Goal: Communication & Community: Answer question/provide support

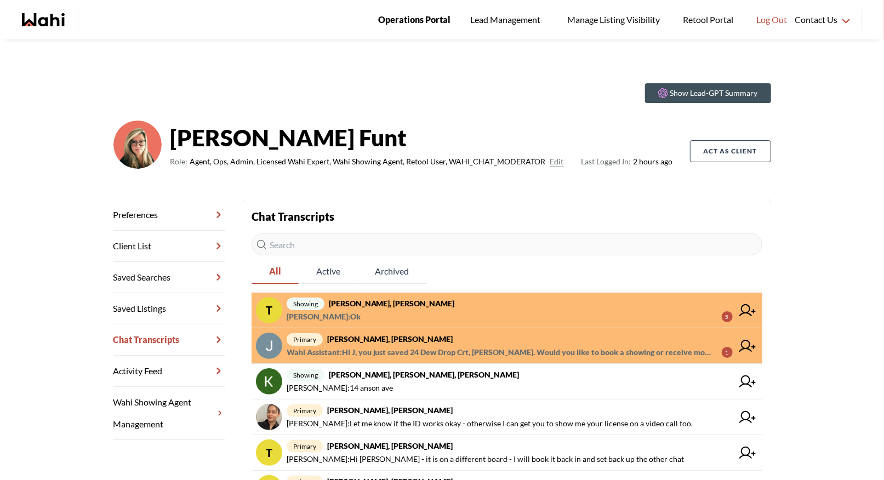
click at [405, 15] on span "Operations Portal" at bounding box center [414, 20] width 72 height 14
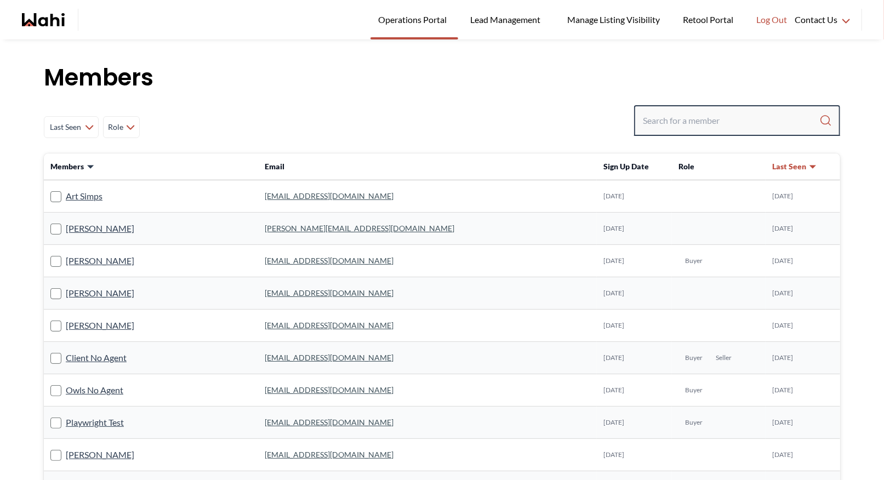
click at [679, 117] on input "Search input" at bounding box center [731, 121] width 176 height 20
paste input "[EMAIL_ADDRESS][DOMAIN_NAME]"
type input "[EMAIL_ADDRESS][DOMAIN_NAME]"
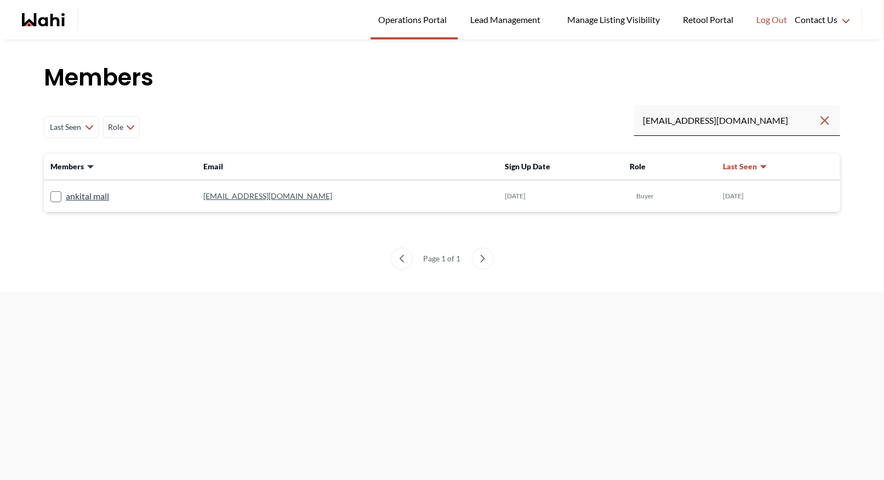
click at [252, 193] on link "[EMAIL_ADDRESS][DOMAIN_NAME]" at bounding box center [267, 195] width 129 height 9
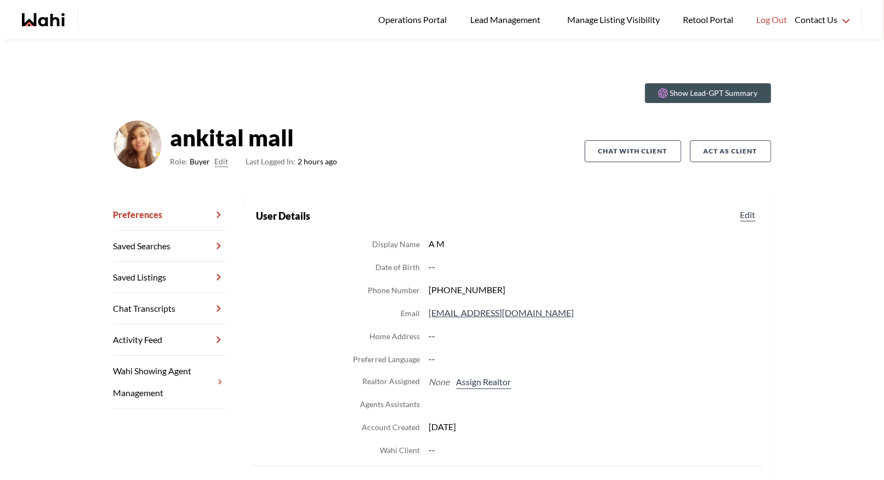
click at [184, 306] on link "Chat Transcripts" at bounding box center [169, 308] width 112 height 31
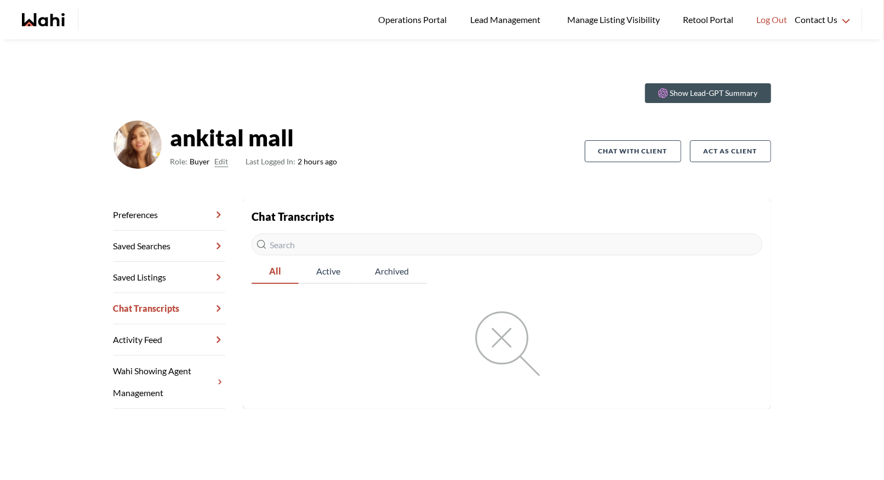
click at [152, 214] on link "Preferences" at bounding box center [169, 214] width 112 height 31
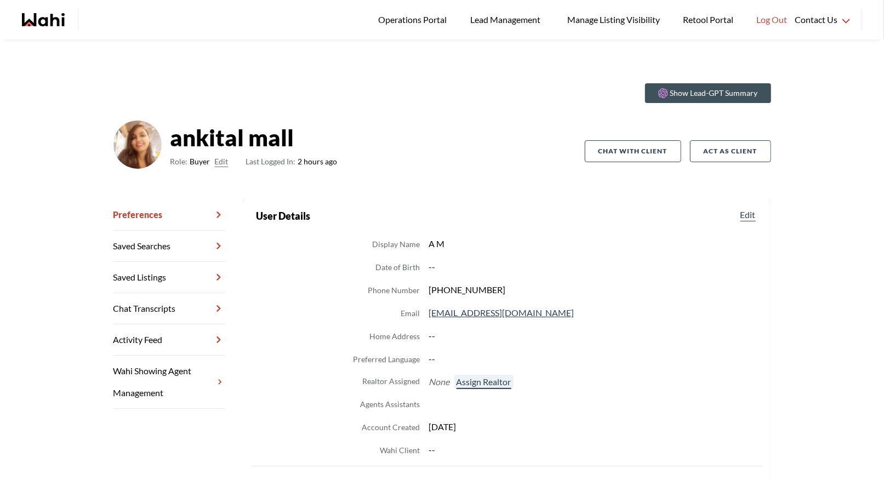
click at [484, 388] on button "Assign Realtor" at bounding box center [483, 382] width 59 height 14
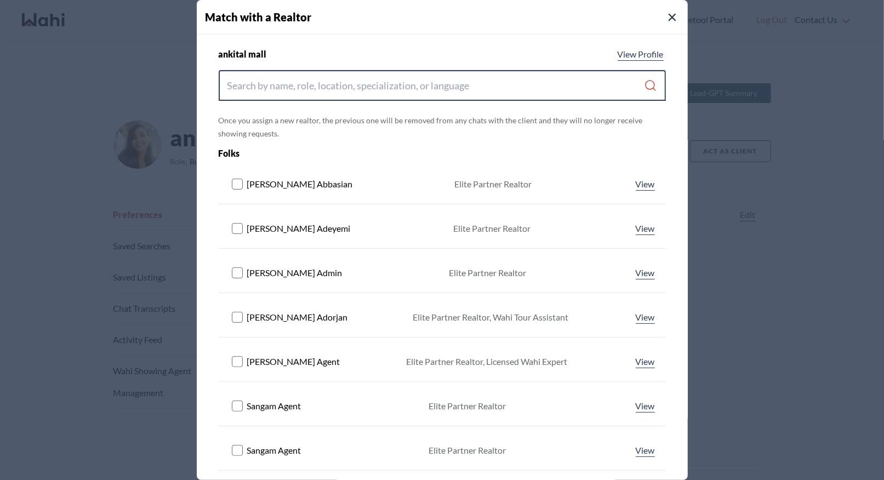
click at [337, 93] on input "Search input" at bounding box center [435, 86] width 417 height 20
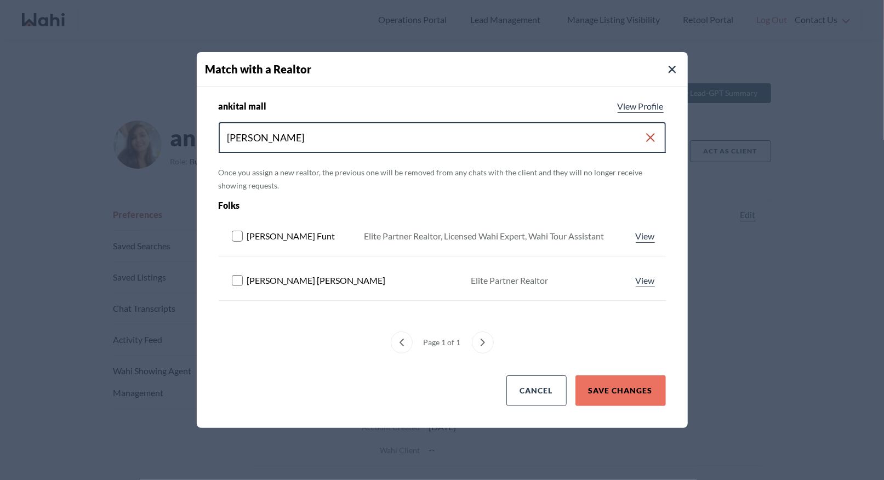
type input "barbara"
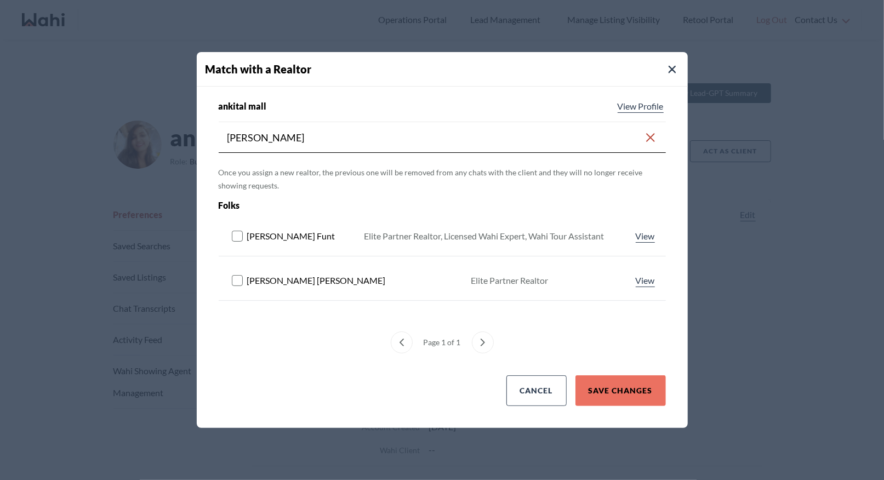
click at [236, 236] on rect at bounding box center [237, 236] width 10 height 10
click at [620, 394] on button "Save Changes" at bounding box center [620, 390] width 90 height 31
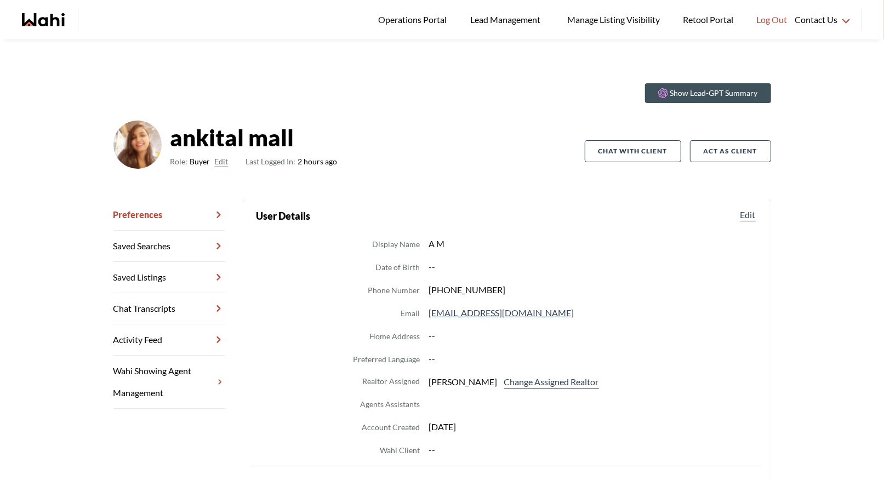
click at [151, 311] on link "Chat Transcripts" at bounding box center [169, 308] width 112 height 31
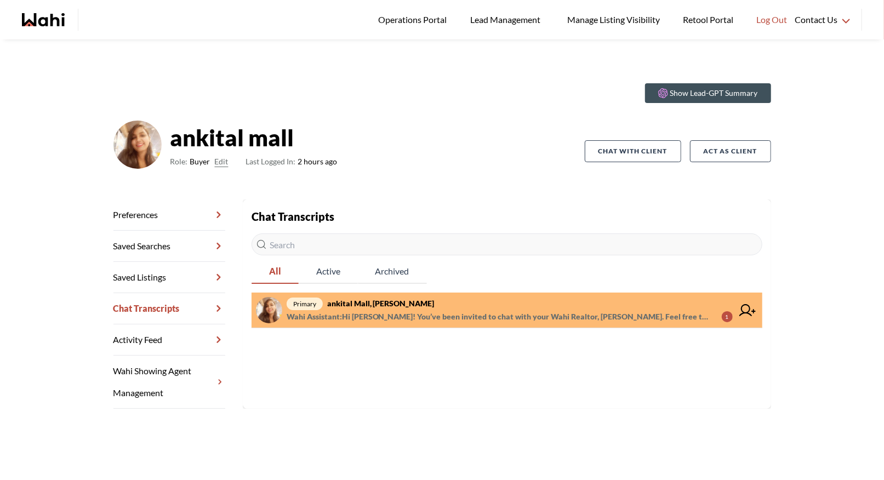
click at [404, 307] on span "primary ankital mall, Barbara" at bounding box center [510, 303] width 446 height 13
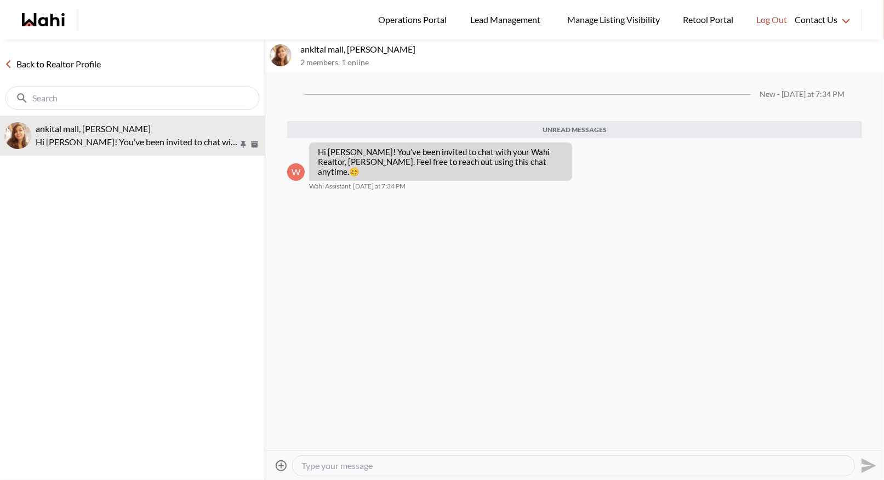
click at [309, 467] on textarea "Type your message" at bounding box center [573, 465] width 544 height 11
click at [278, 464] on icon "Attach files" at bounding box center [281, 465] width 13 height 13
click at [0, 0] on input "Attach files" at bounding box center [0, 0] width 0 height 0
click at [870, 447] on icon "Send" at bounding box center [868, 444] width 15 height 15
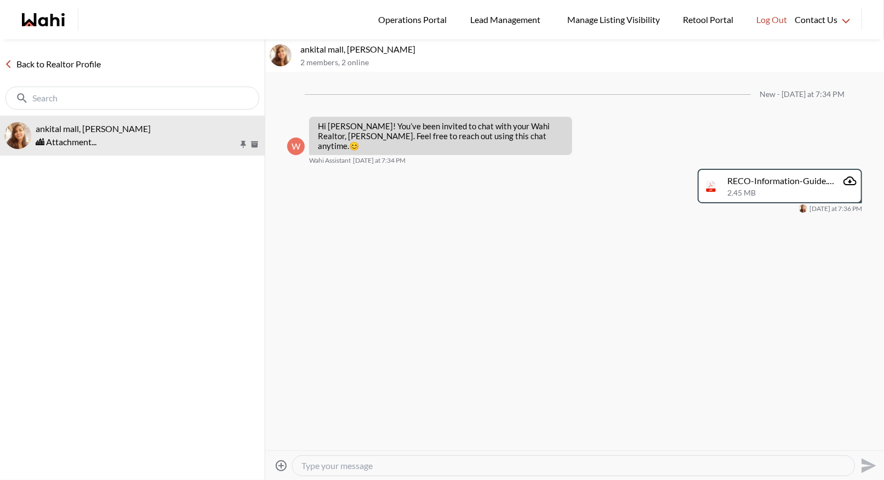
click at [382, 464] on textarea "Type your message" at bounding box center [573, 465] width 544 height 11
paste textarea "Hi there - here is the RECO Information Guide we discussed, you can also find i…"
type textarea "Hi there - here is the RECO Information Guide we discussed, you can also find i…"
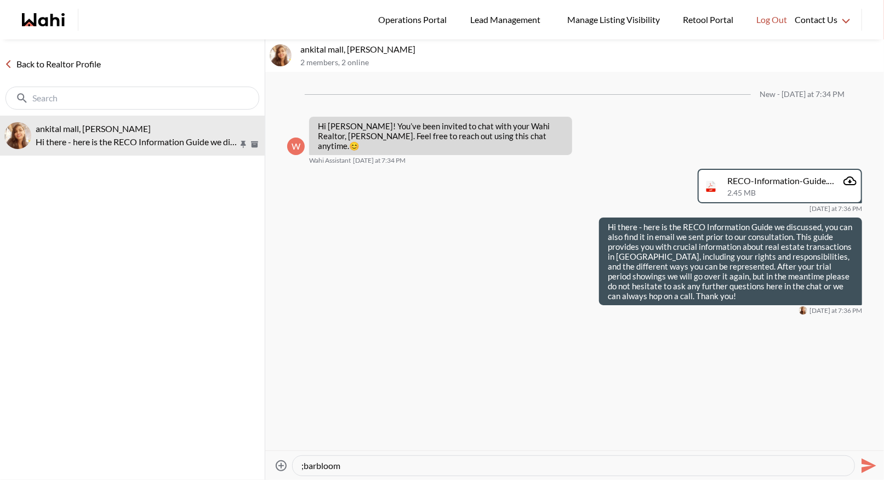
paste textarea "Here’s how to book a showing: https://www.loom.com/share/97a21afd93034776aed811…"
type textarea "Here’s how to book a showing: https://www.loom.com/share/97a21afd93034776aed811…"
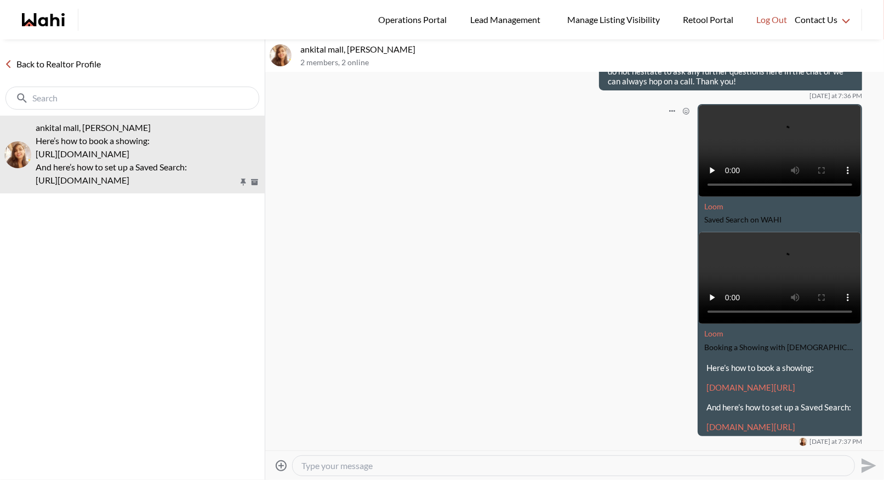
scroll to position [253, 0]
click at [43, 66] on link "Back to Realtor Profile" at bounding box center [52, 64] width 105 height 14
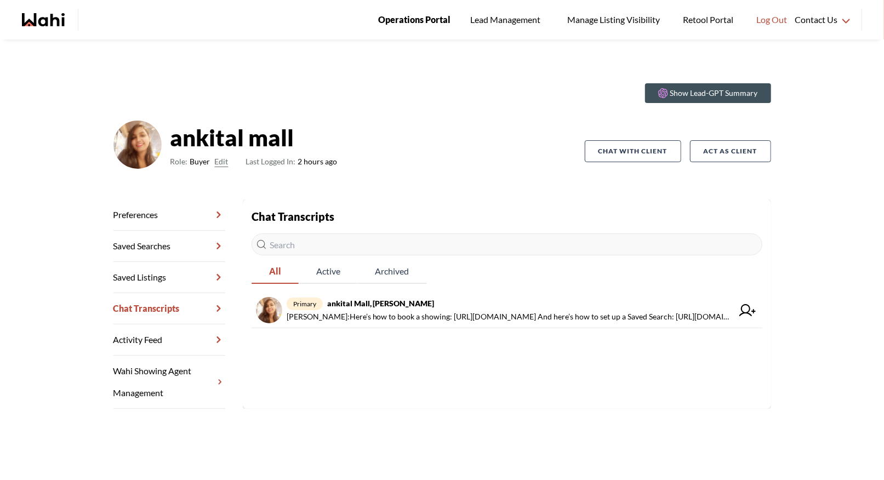
click at [418, 16] on span "Operations Portal" at bounding box center [414, 20] width 72 height 14
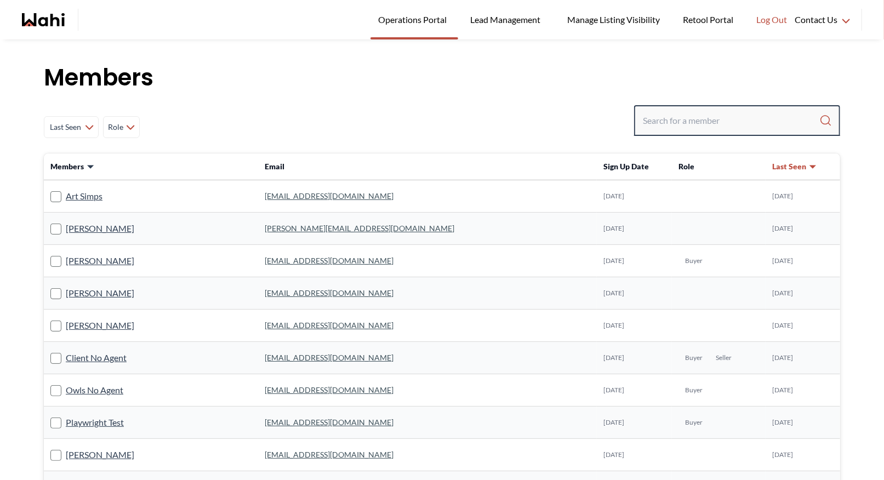
click at [669, 117] on input "Search input" at bounding box center [731, 121] width 176 height 20
type input "[PERSON_NAME]"
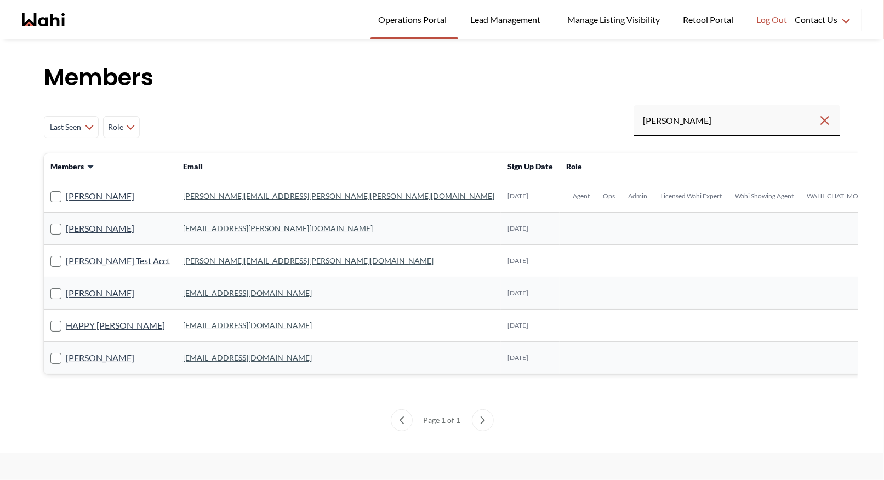
click at [213, 197] on link "[PERSON_NAME][EMAIL_ADDRESS][PERSON_NAME][PERSON_NAME][DOMAIN_NAME]" at bounding box center [338, 195] width 311 height 9
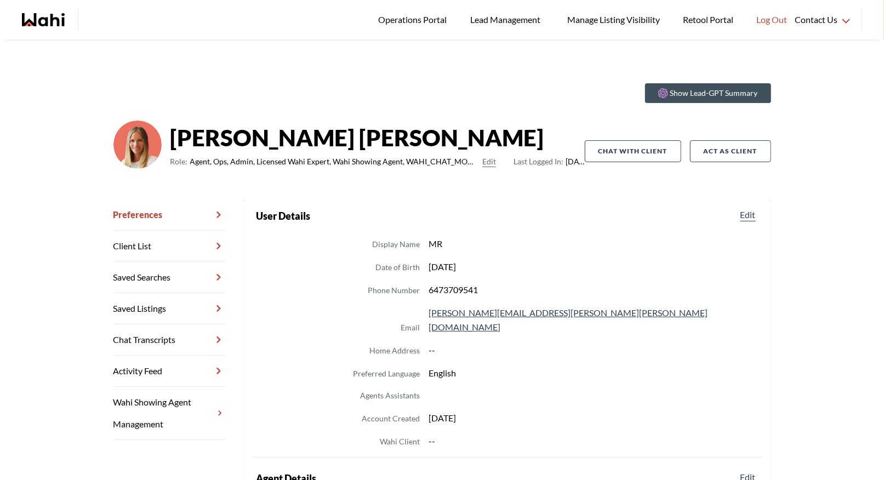
click at [169, 340] on link "Chat Transcripts" at bounding box center [169, 339] width 112 height 31
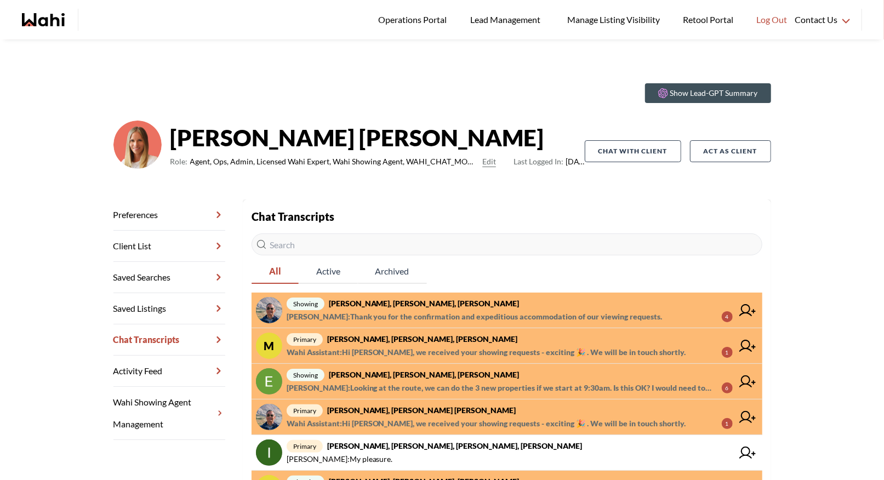
click at [410, 348] on span "Wahi Assistant : Hi [PERSON_NAME], we received your showing requests - exciting…" at bounding box center [486, 352] width 399 height 13
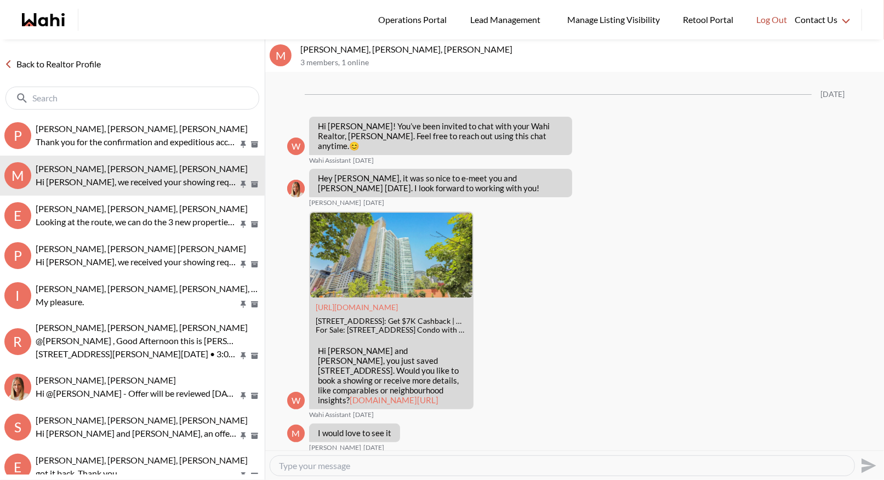
scroll to position [1744, 0]
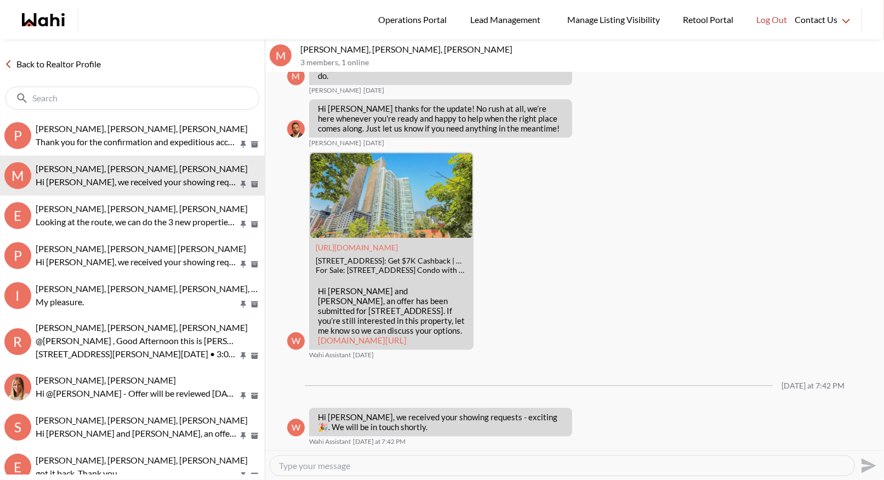
click at [320, 462] on textarea "Type your message" at bounding box center [562, 465] width 567 height 11
type textarea "Hi [PERSON_NAME], are you able to go later in the day [DATE] or [DATE]:?"
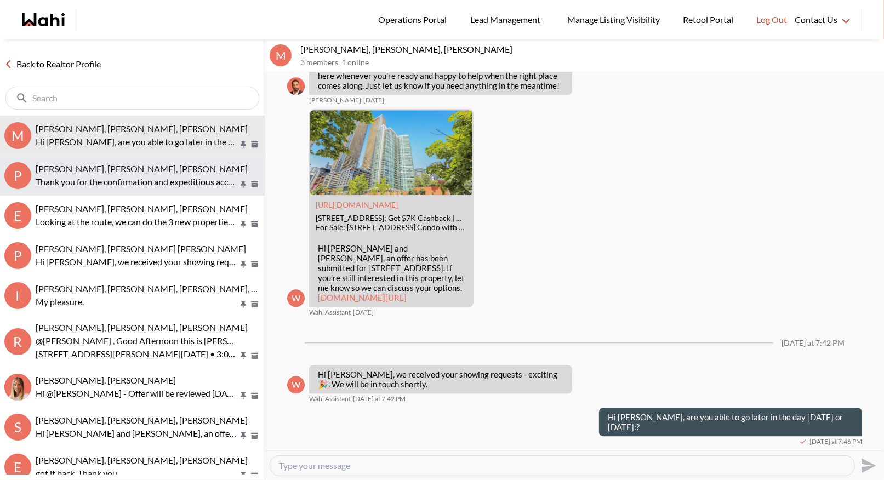
click at [146, 169] on span "[PERSON_NAME], [PERSON_NAME], [PERSON_NAME]" at bounding box center [142, 168] width 212 height 10
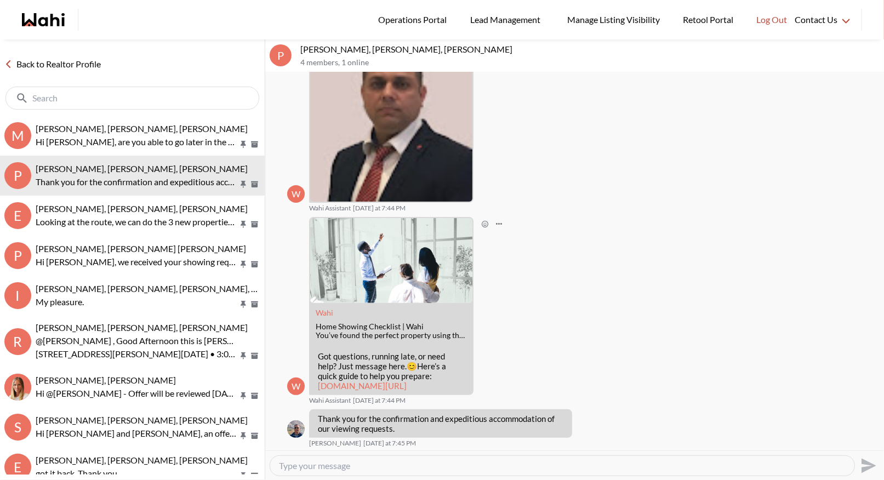
scroll to position [130, 0]
click at [302, 469] on textarea "Type your message" at bounding box center [562, 465] width 567 height 11
type textarea "Naveen will let you know the itinerary here"
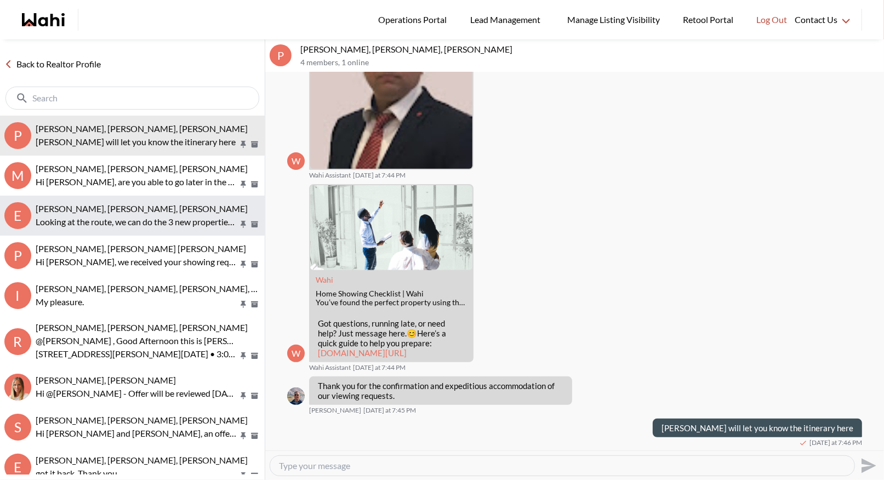
click at [113, 210] on span "[PERSON_NAME], [PERSON_NAME], [PERSON_NAME]" at bounding box center [142, 208] width 212 height 10
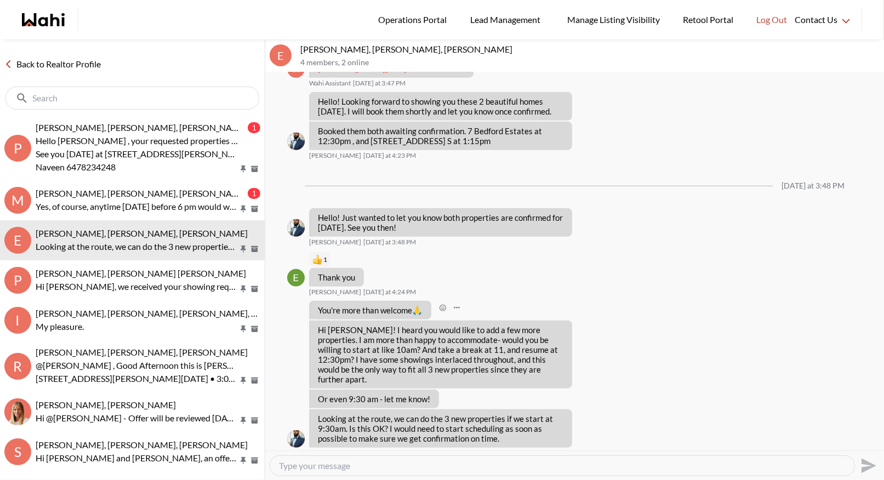
scroll to position [448, 0]
click at [299, 467] on textarea "Type your message" at bounding box center [562, 465] width 567 height 11
click at [700, 461] on textarea "Hi Khalid - I have put thru the showings as accepted but you can re arrange thr…" at bounding box center [562, 465] width 567 height 11
click at [681, 465] on textarea "Hi Khalid - I have put thru the showings as accepted but you can re arrange thr…" at bounding box center [562, 465] width 567 height 11
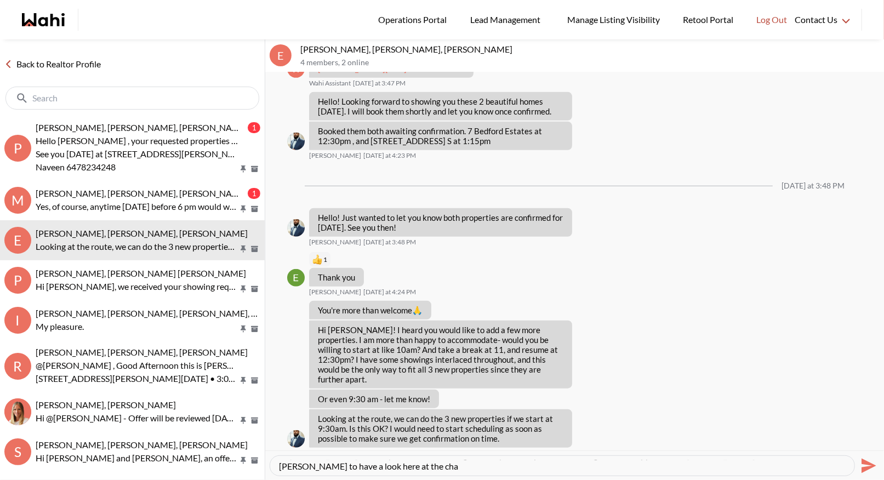
type textarea "Hi [PERSON_NAME] - I have put thru the showings as accepted but you can re arra…"
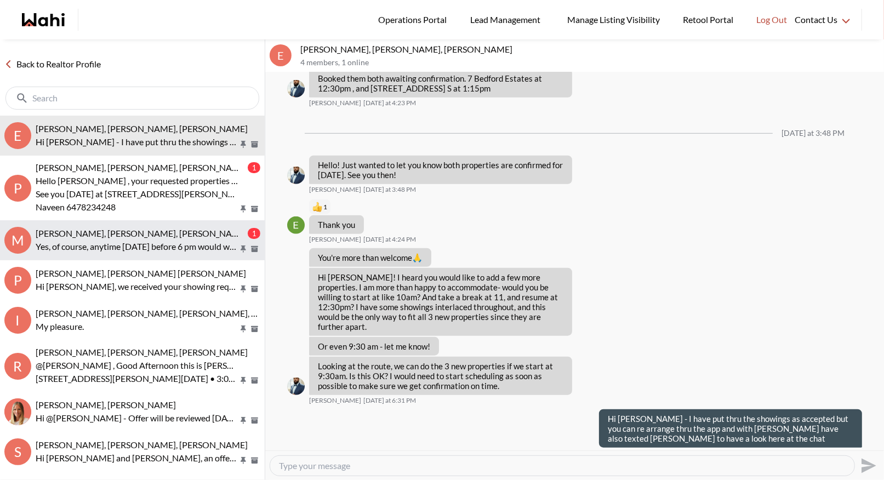
click at [135, 231] on span "[PERSON_NAME], [PERSON_NAME], [PERSON_NAME]" at bounding box center [142, 233] width 212 height 10
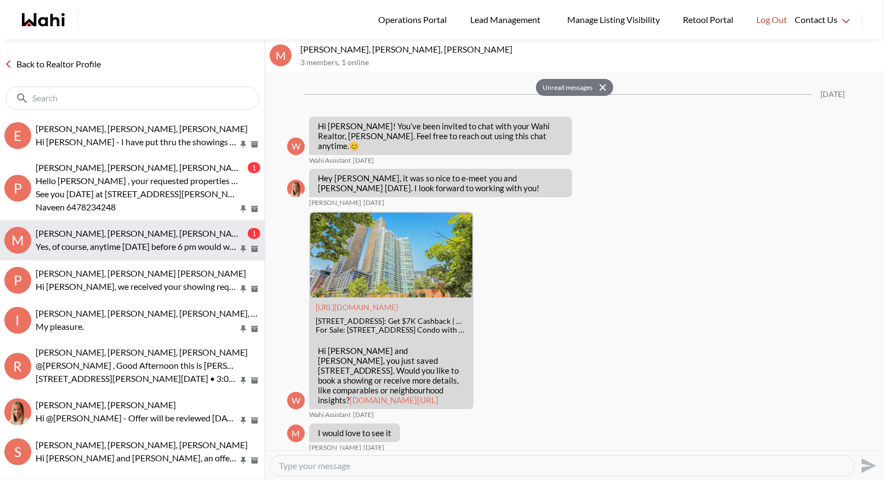
scroll to position [1839, 0]
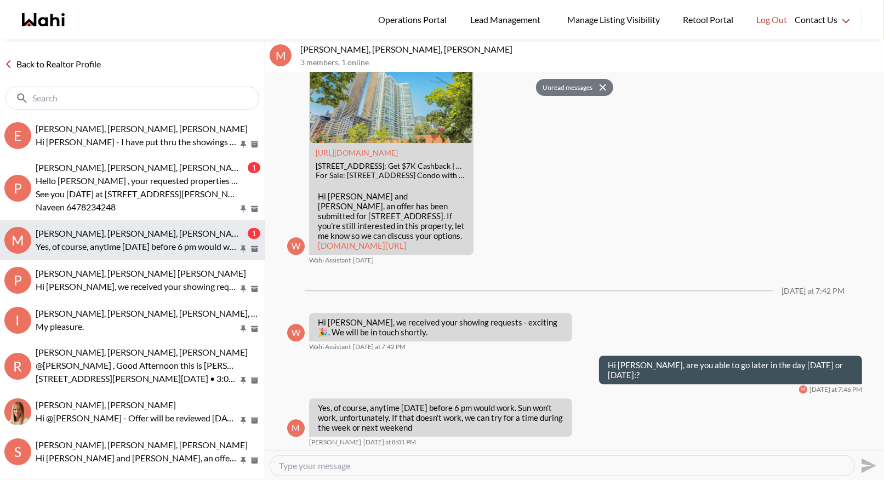
click at [71, 237] on span "[PERSON_NAME], [PERSON_NAME], [PERSON_NAME]" at bounding box center [142, 233] width 212 height 10
click at [312, 468] on textarea "Type your message" at bounding box center [562, 465] width 567 height 11
click at [321, 466] on textarea "Type your message" at bounding box center [562, 465] width 567 height 11
type textarea "A"
type textarea "Working on [DATE] before 6pm for you now"
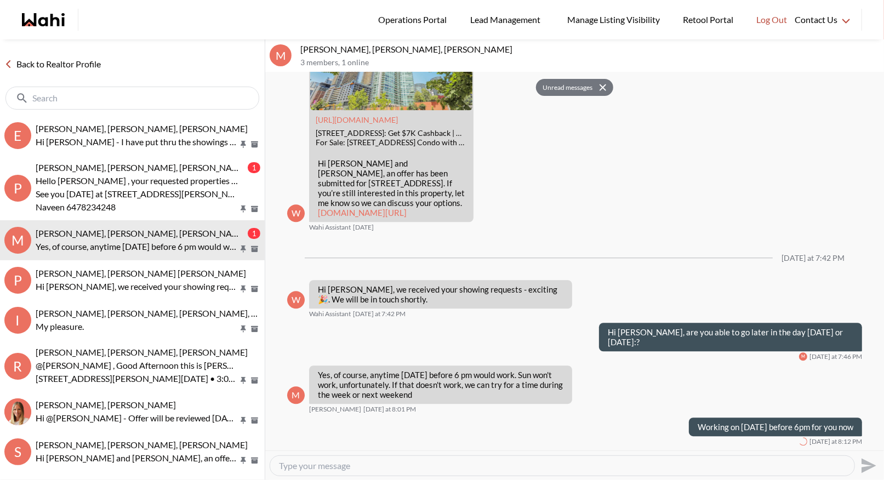
scroll to position [1872, 0]
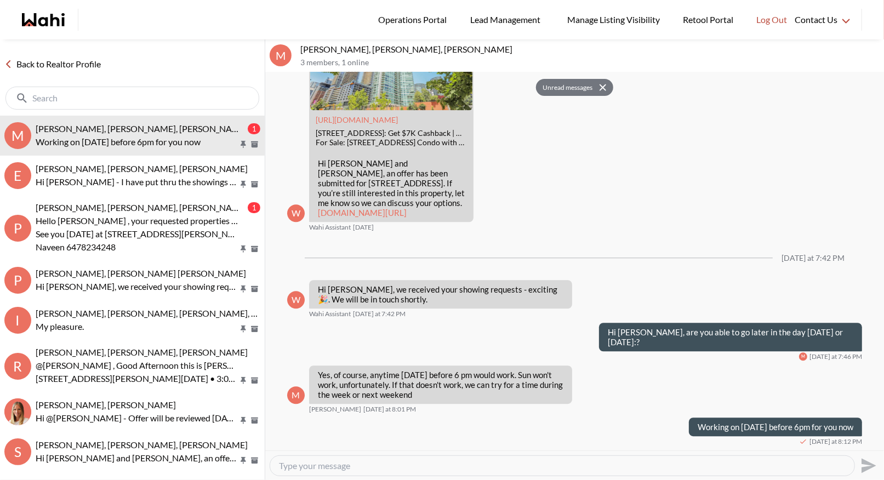
click at [64, 70] on link "Back to Realtor Profile" at bounding box center [52, 64] width 105 height 14
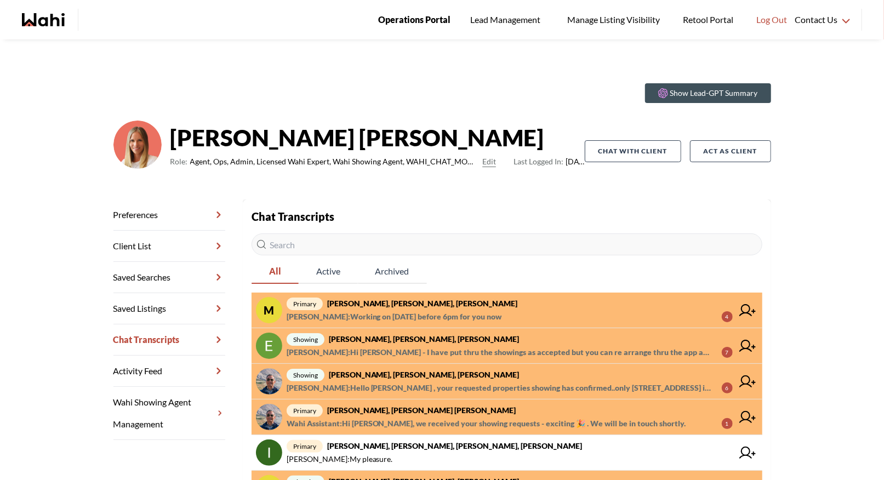
click at [404, 18] on span "Operations Portal" at bounding box center [414, 20] width 72 height 14
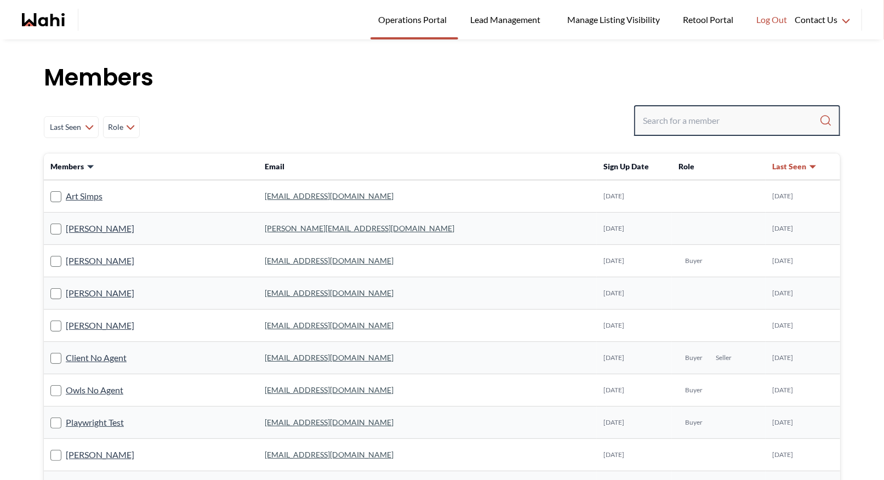
click at [671, 127] on input "Search input" at bounding box center [731, 121] width 176 height 20
type input "faraz"
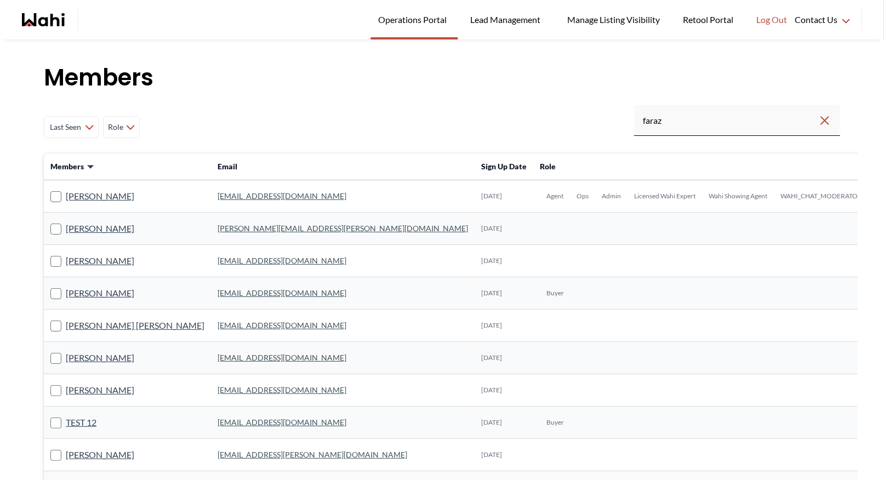
click at [218, 196] on link "faraz.azam@wahi.com" at bounding box center [282, 195] width 129 height 9
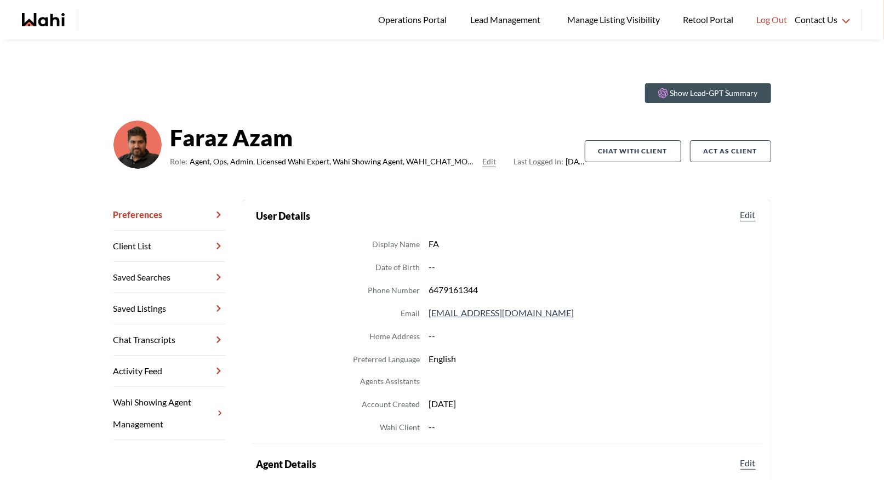
click at [161, 328] on link "Chat Transcripts" at bounding box center [169, 339] width 112 height 31
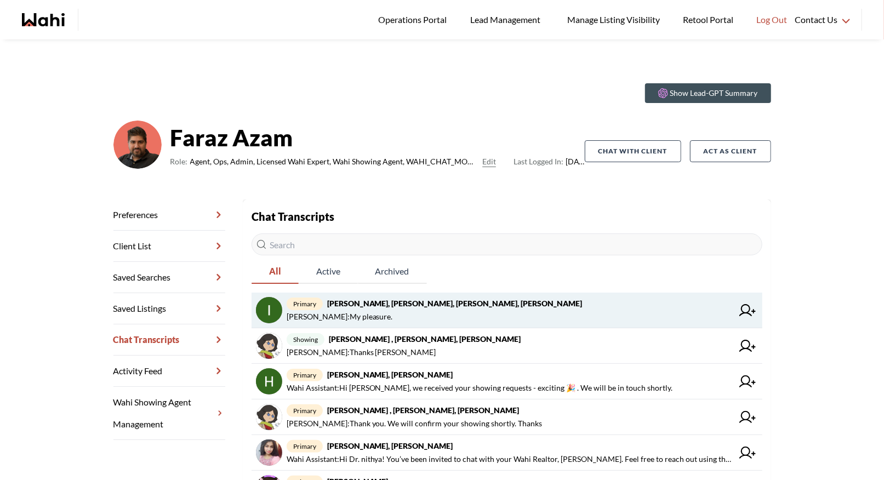
click at [400, 307] on strong "[PERSON_NAME], [PERSON_NAME], [PERSON_NAME], [PERSON_NAME]" at bounding box center [454, 303] width 255 height 9
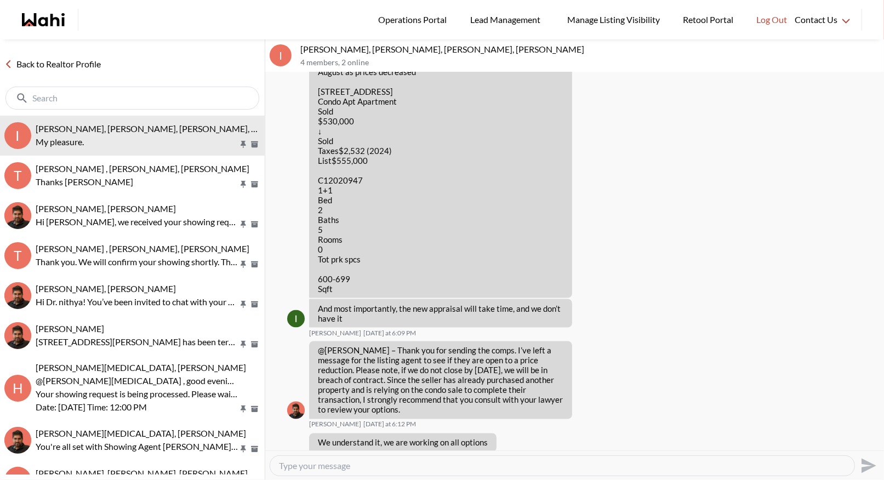
scroll to position [1232, 0]
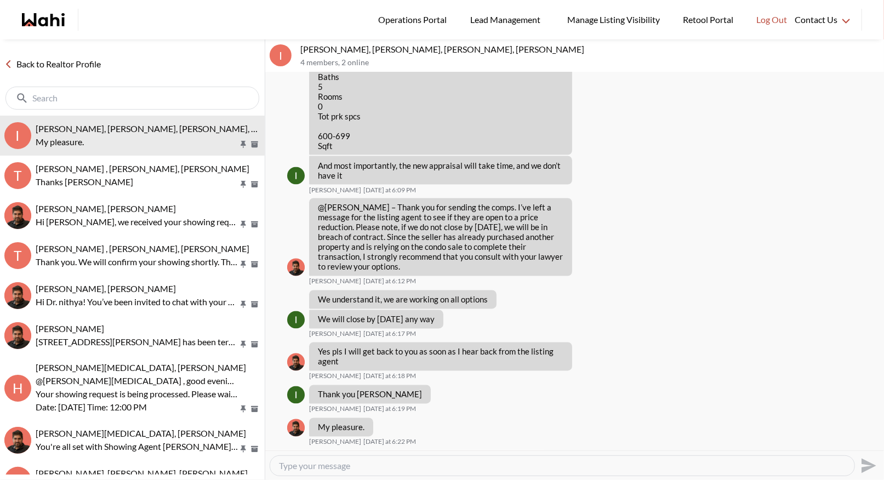
click at [297, 466] on textarea "Type your message" at bounding box center [562, 465] width 567 height 11
click at [288, 465] on textarea "Type your message" at bounding box center [562, 465] width 567 height 11
type textarea "I"
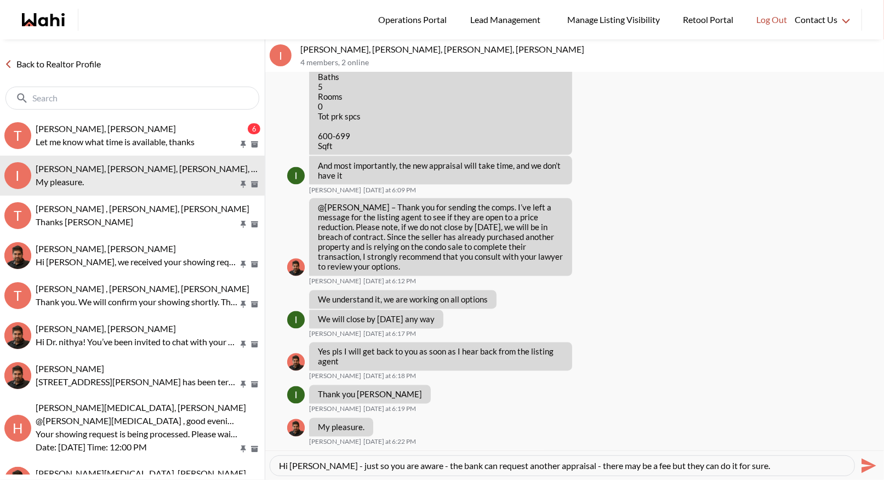
type textarea "Hi [PERSON_NAME] - just so you are aware - the bank can request another apprais…"
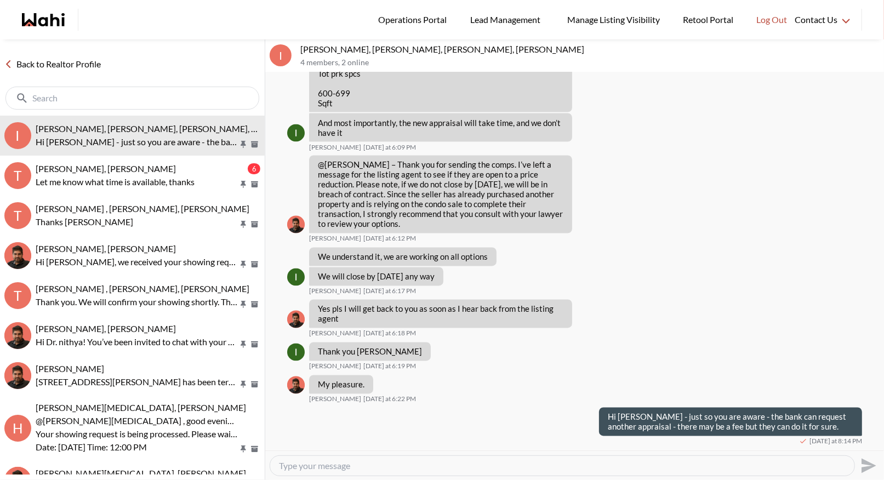
click at [311, 465] on textarea "Type your message" at bounding box center [562, 465] width 567 height 11
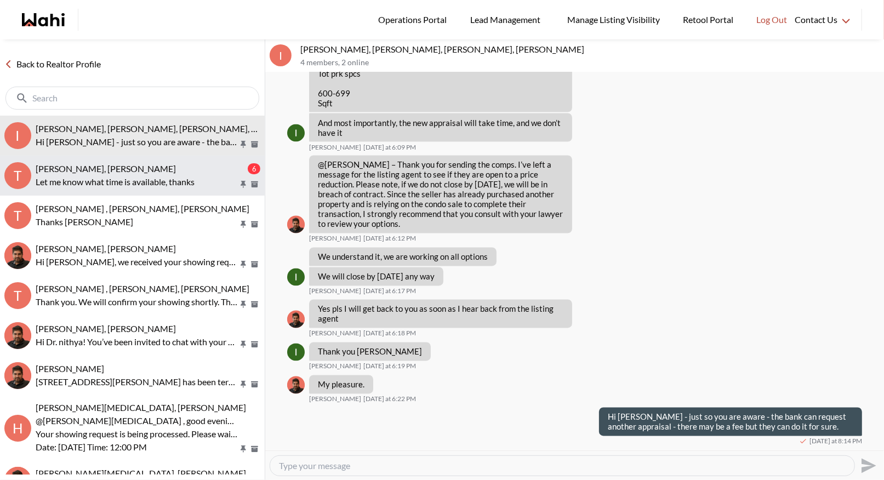
click at [105, 167] on span "tom smith, Naveen, Barbara" at bounding box center [106, 168] width 140 height 10
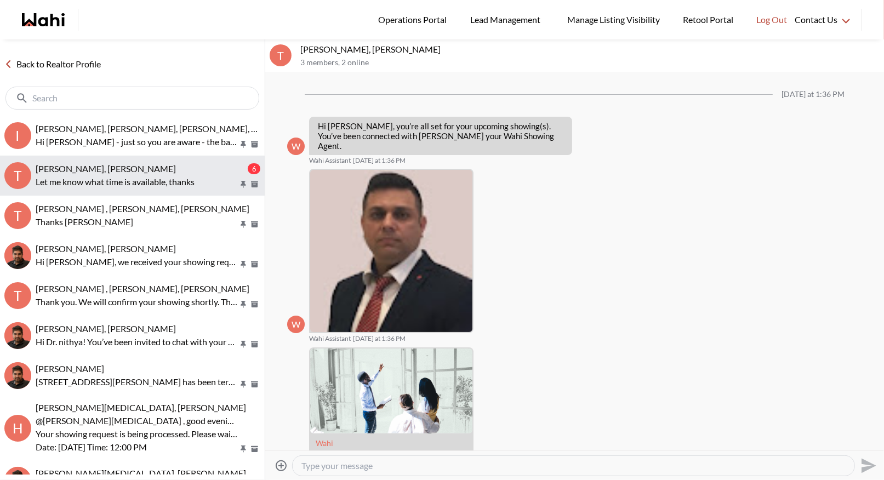
scroll to position [512, 0]
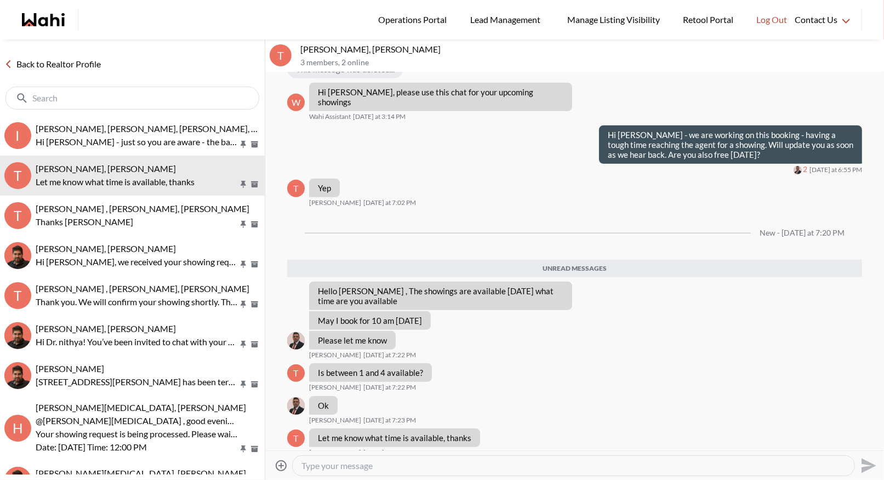
click at [318, 465] on textarea "Type your message" at bounding box center [573, 465] width 544 height 11
type textarea "Y"
type textarea "Naveen has booked for 1:15pm and will confirm here when it is officially booked"
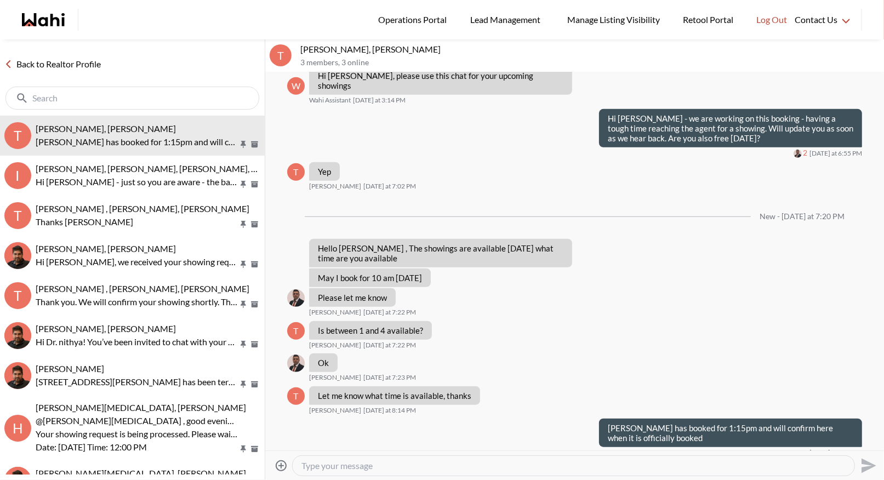
scroll to position [528, 0]
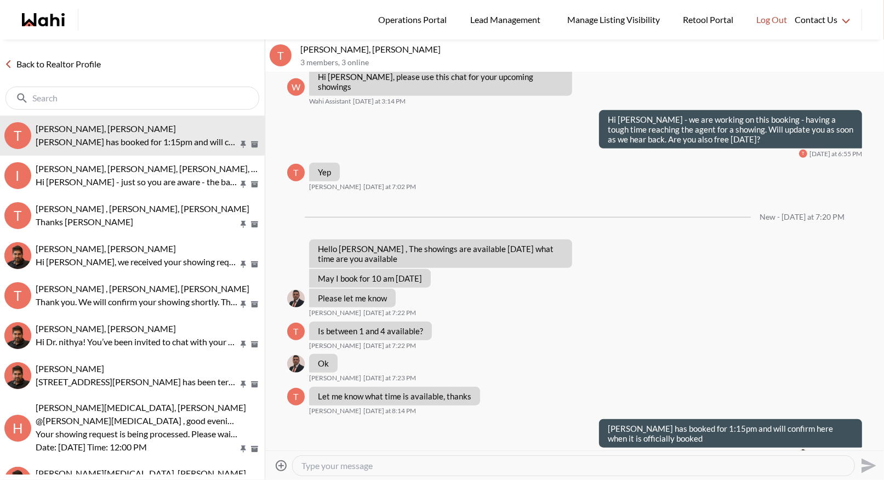
click at [59, 68] on link "Back to Realtor Profile" at bounding box center [52, 64] width 105 height 14
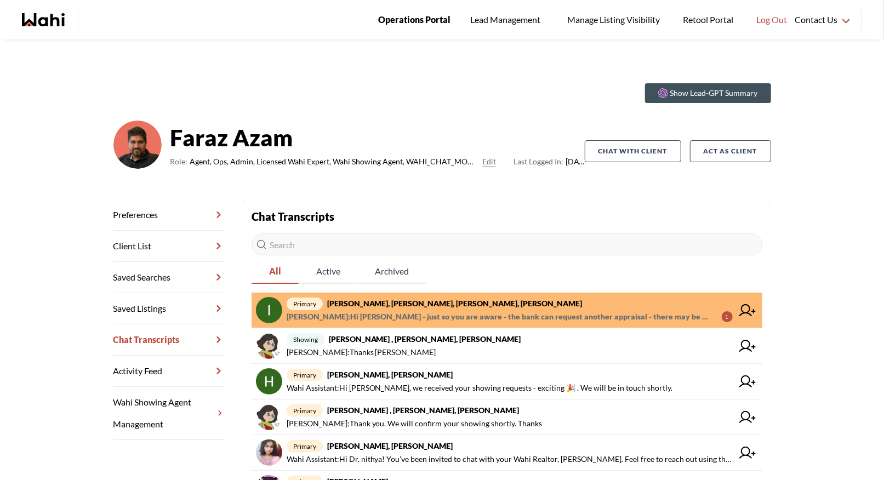
click at [393, 24] on span "Operations Portal" at bounding box center [414, 20] width 72 height 14
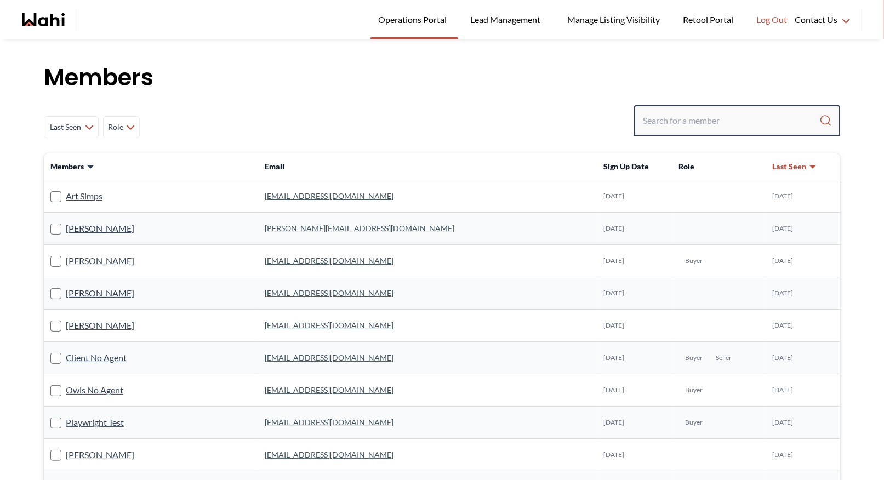
click at [647, 113] on input "Search input" at bounding box center [731, 121] width 176 height 20
type input "[PERSON_NAME]"
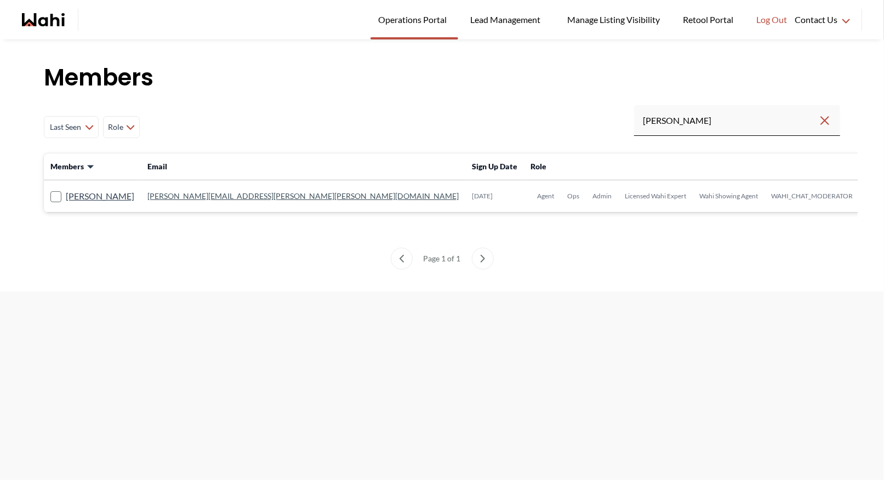
click at [212, 197] on link "[PERSON_NAME][EMAIL_ADDRESS][PERSON_NAME][PERSON_NAME][DOMAIN_NAME]" at bounding box center [302, 195] width 311 height 9
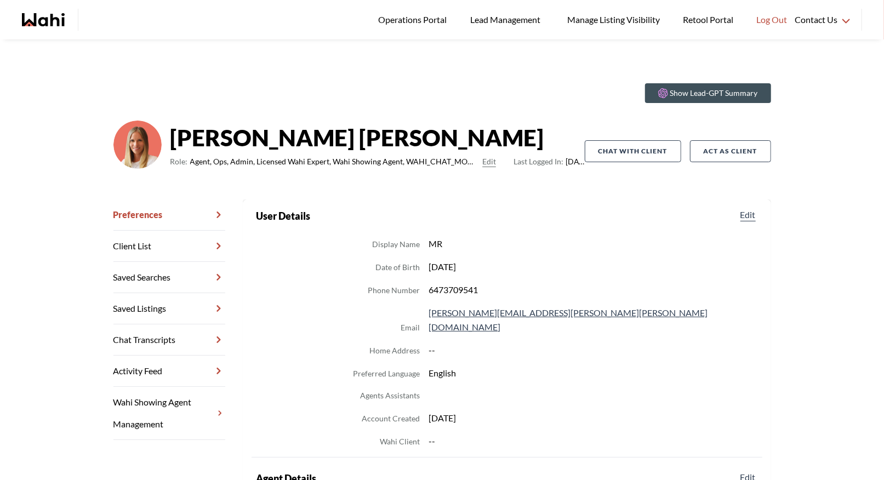
click at [174, 336] on link "Chat Transcripts" at bounding box center [169, 339] width 112 height 31
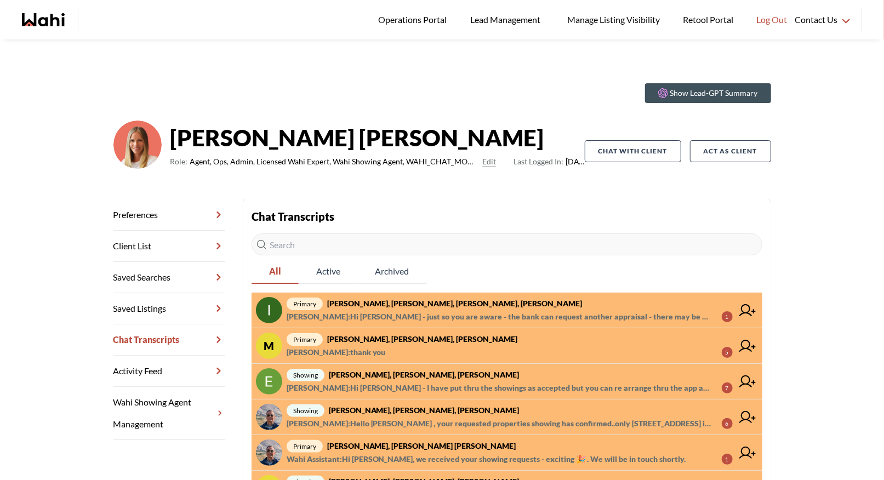
click at [418, 347] on span "[PERSON_NAME] : thank you 5" at bounding box center [510, 352] width 446 height 13
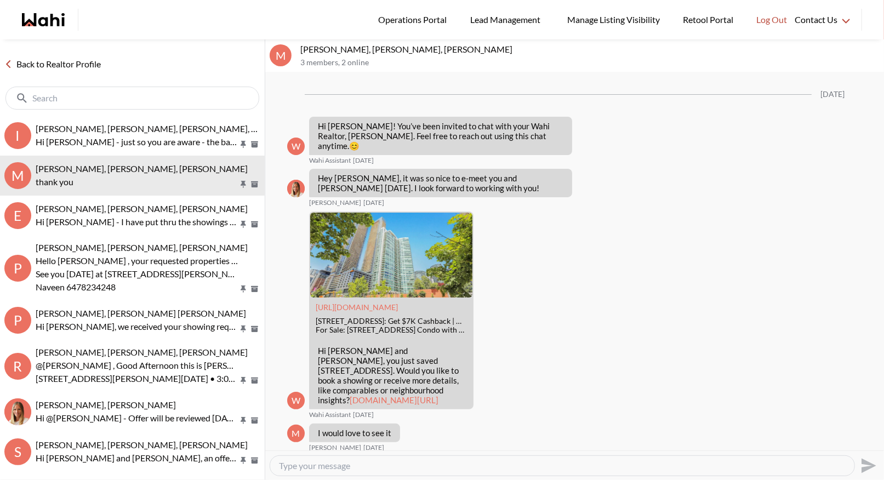
scroll to position [1904, 0]
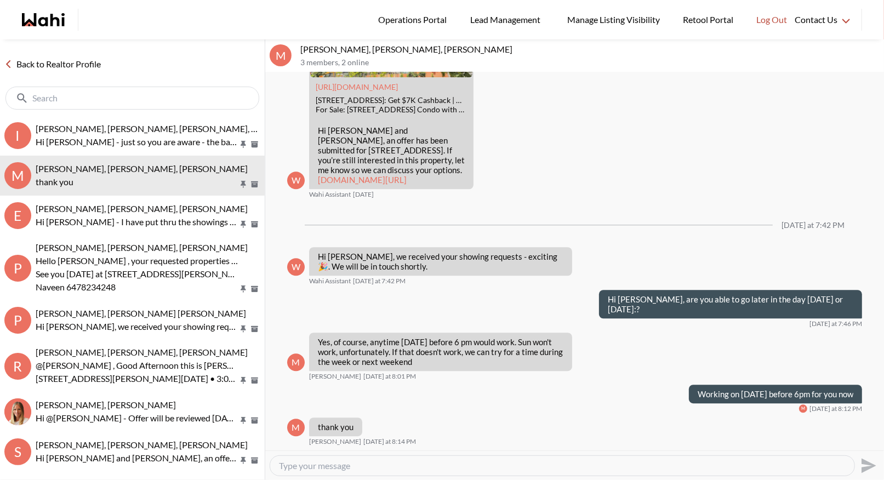
click at [298, 467] on textarea "Type your message" at bounding box center [562, 465] width 567 height 11
type textarea "[PERSON_NAME] is going to book it in for 2pm"
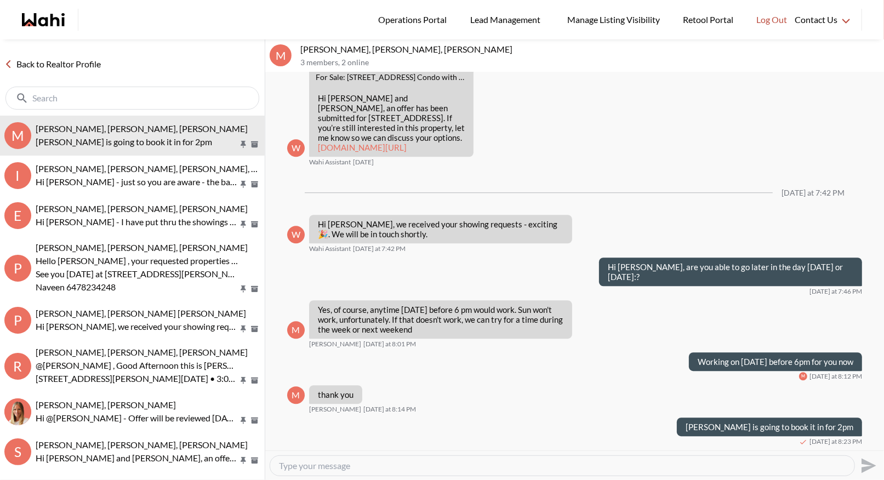
type textarea "o"
type textarea "h"
type textarea "you will see a chat soon for that"
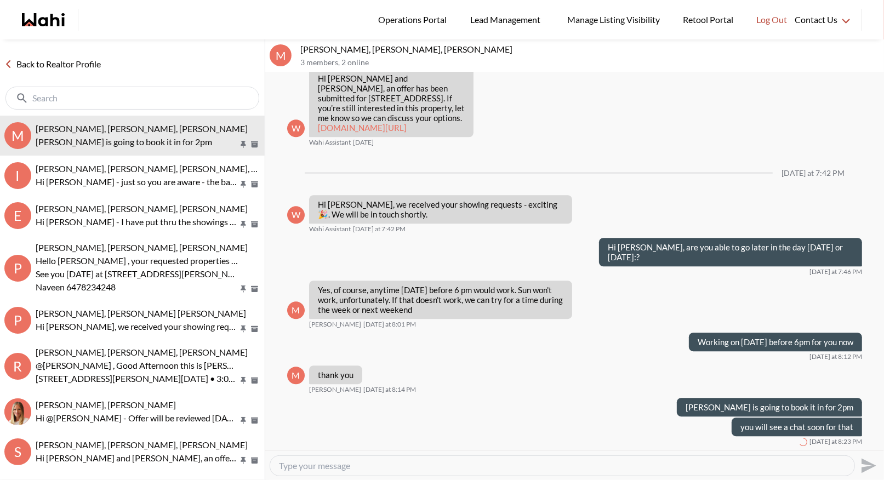
scroll to position [1957, 0]
type textarea "Disregard the 1pm time on the texts"
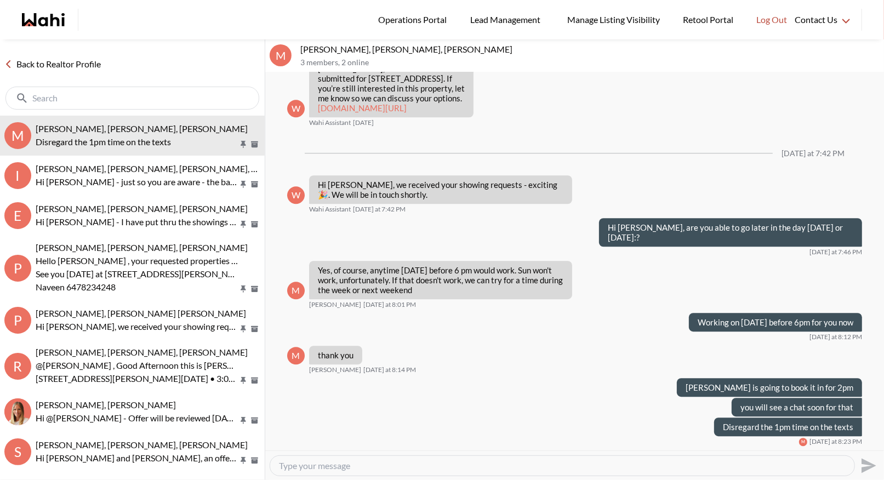
click at [42, 71] on div "Back to Realtor Profile" at bounding box center [132, 77] width 265 height 76
click at [60, 60] on link "Back to Realtor Profile" at bounding box center [52, 64] width 105 height 14
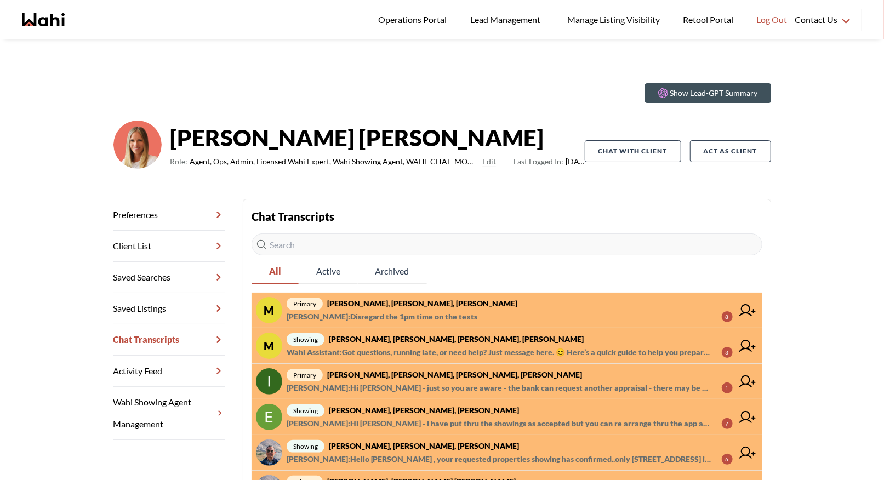
click at [425, 344] on span "showing [PERSON_NAME], [PERSON_NAME], [PERSON_NAME], [PERSON_NAME]" at bounding box center [510, 339] width 446 height 13
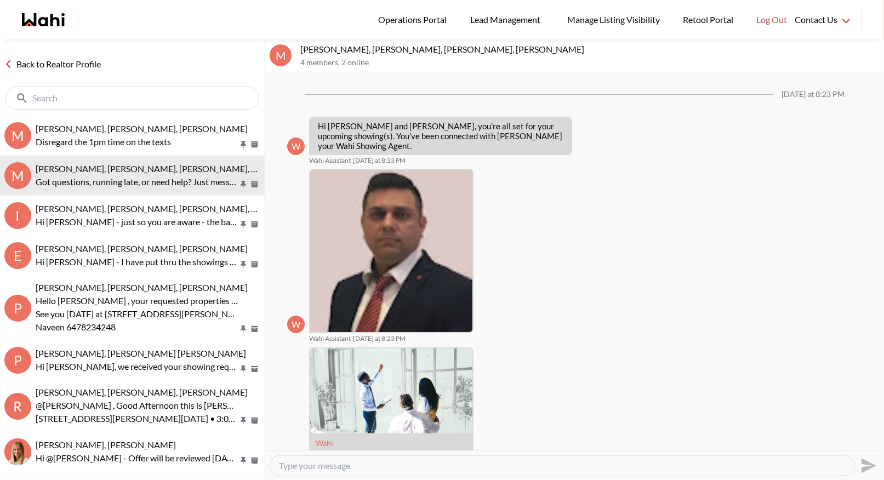
scroll to position [88, 0]
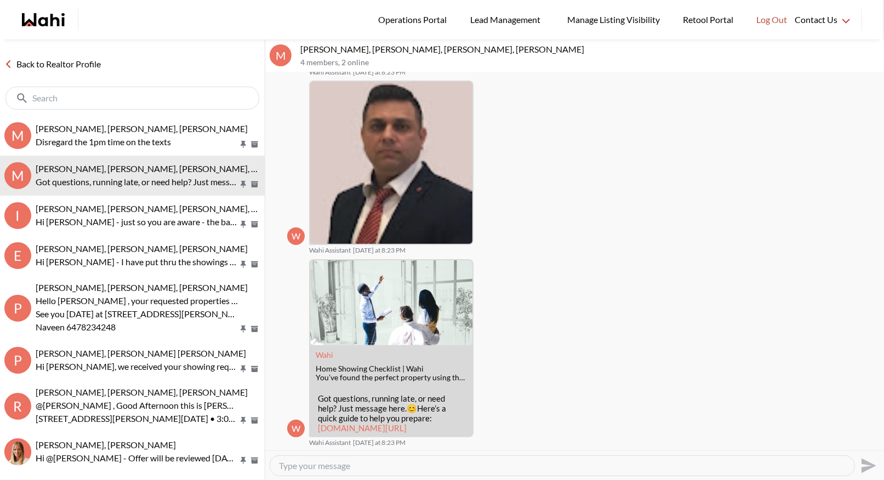
click at [321, 468] on textarea "Type your message" at bounding box center [562, 465] width 567 height 11
type textarea "Hi [PERSON_NAME] - the text says 1pm but [PERSON_NAME] knows its for 2pm"
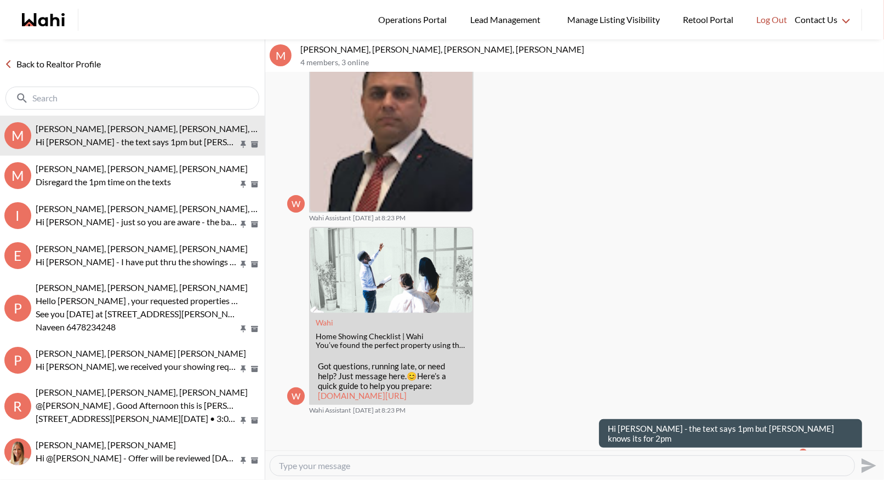
click at [309, 466] on textarea "Type your message" at bounding box center [562, 465] width 567 height 11
type textarea "Thanks"
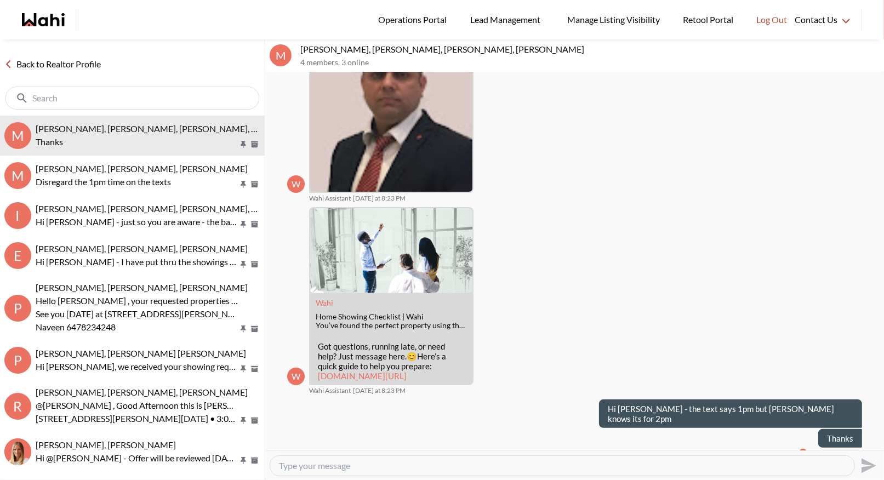
click at [60, 54] on div "Back to Realtor Profile" at bounding box center [132, 77] width 265 height 76
click at [83, 59] on link "Back to Realtor Profile" at bounding box center [52, 64] width 105 height 14
